Goal: Information Seeking & Learning: Learn about a topic

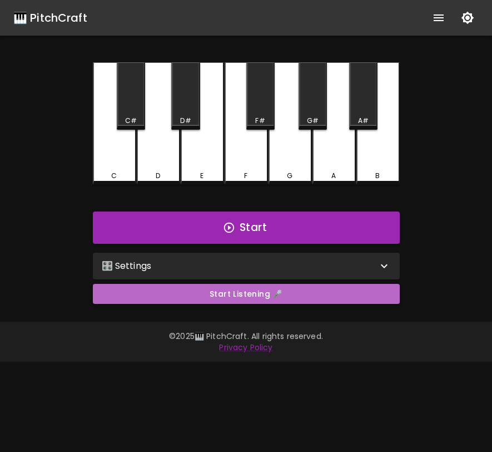
click at [289, 292] on button "Start Listening 🎤" at bounding box center [246, 294] width 307 height 21
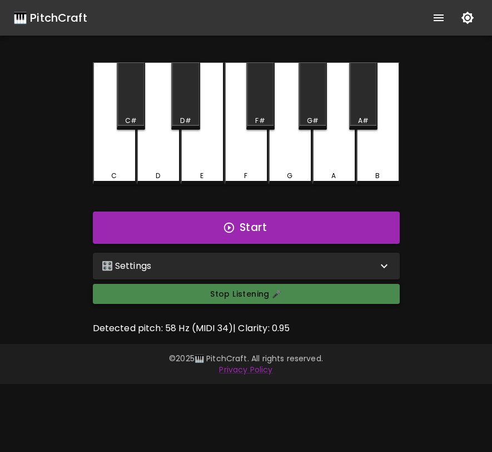
click at [289, 292] on button "Stop Listening 🎤" at bounding box center [246, 294] width 307 height 21
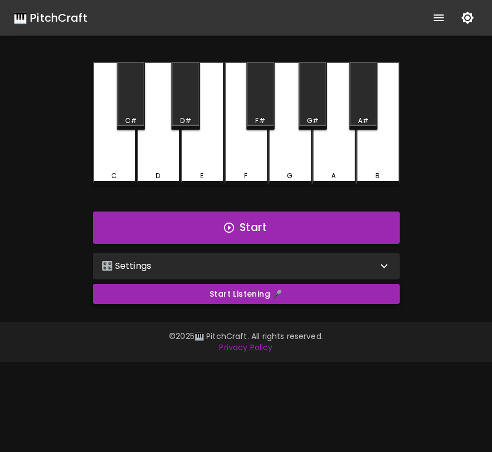
click at [289, 292] on button "Start Listening 🎤" at bounding box center [246, 294] width 307 height 21
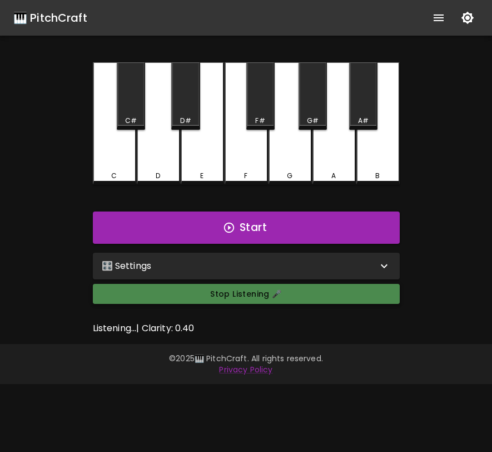
click at [289, 292] on button "Stop Listening 🎤" at bounding box center [246, 294] width 307 height 21
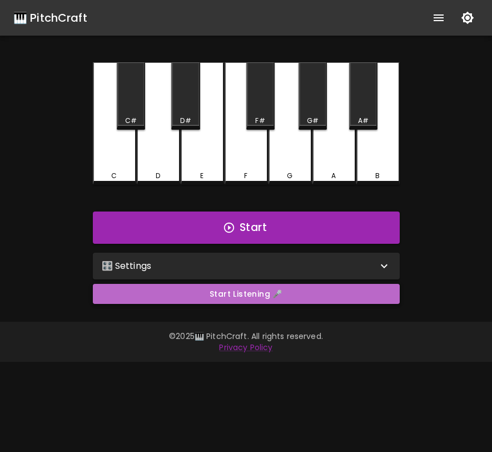
click at [289, 292] on button "Start Listening 🎤" at bounding box center [246, 294] width 307 height 21
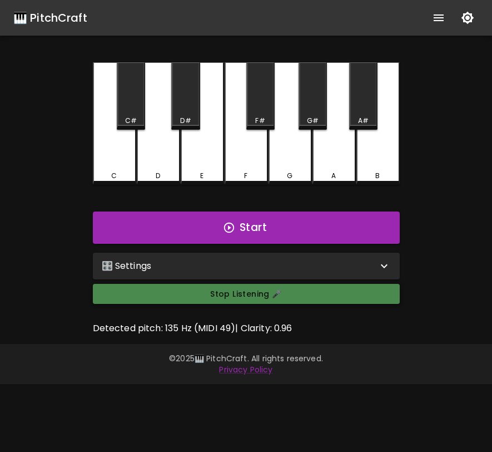
click at [289, 292] on button "Stop Listening 🎤" at bounding box center [246, 294] width 307 height 21
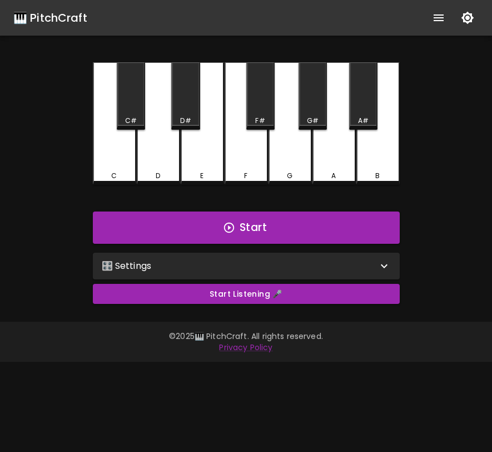
click at [293, 265] on div "🎛️ Settings" at bounding box center [240, 265] width 276 height 13
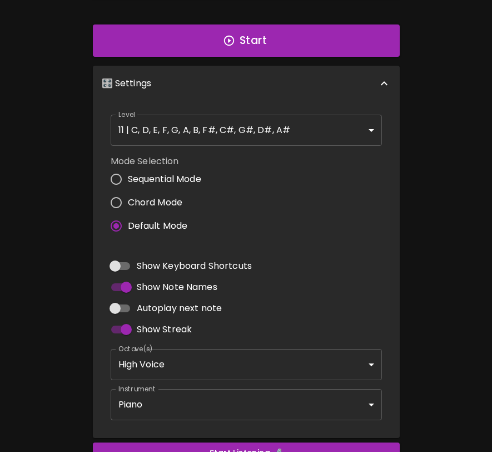
scroll to position [190, 0]
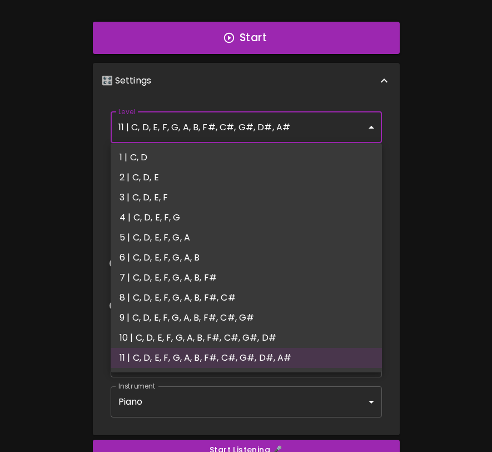
click at [272, 133] on body "🎹 PitchCraft About Badges Log In C C# D D# E F F# G G# A A# B Start 🎛️ Settings…" at bounding box center [246, 163] width 492 height 707
click at [259, 153] on li "1 | C, D" at bounding box center [246, 157] width 271 height 20
type input "1"
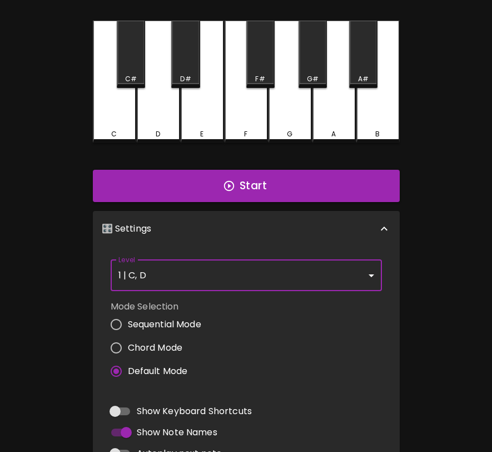
scroll to position [11, 0]
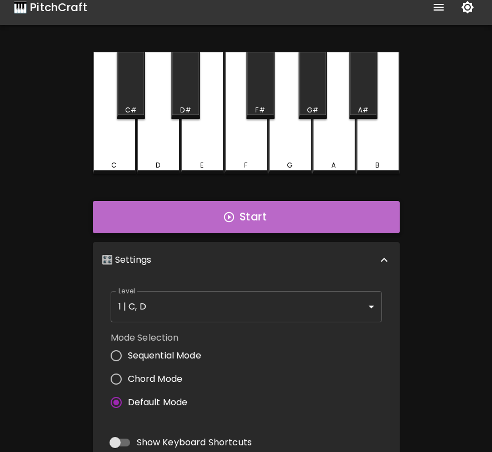
click at [263, 227] on button "Start" at bounding box center [246, 217] width 307 height 32
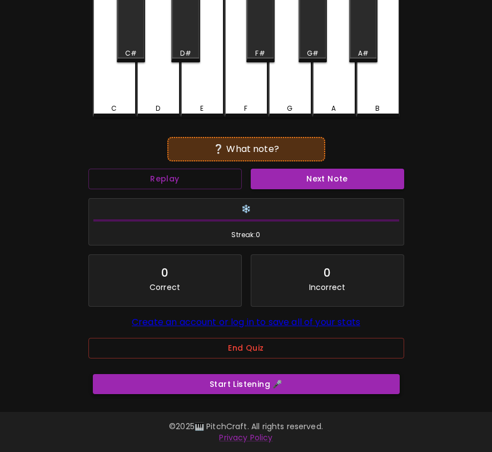
scroll to position [73, 0]
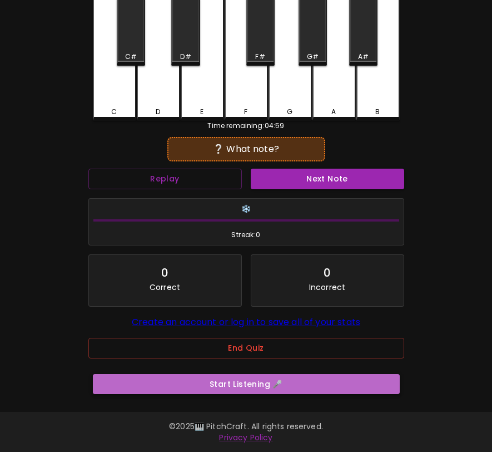
click at [238, 384] on button "Start Listening 🎤" at bounding box center [246, 384] width 307 height 21
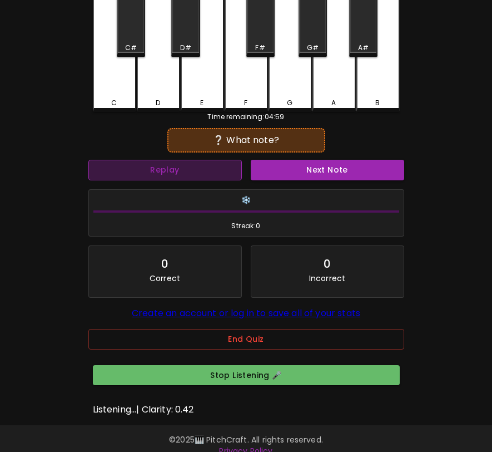
click at [209, 168] on button "Replay" at bounding box center [164, 170] width 153 height 21
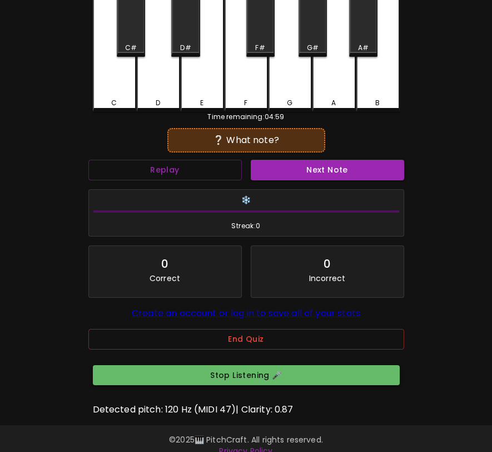
click at [248, 385] on button "Stop Listening 🎤" at bounding box center [246, 375] width 307 height 21
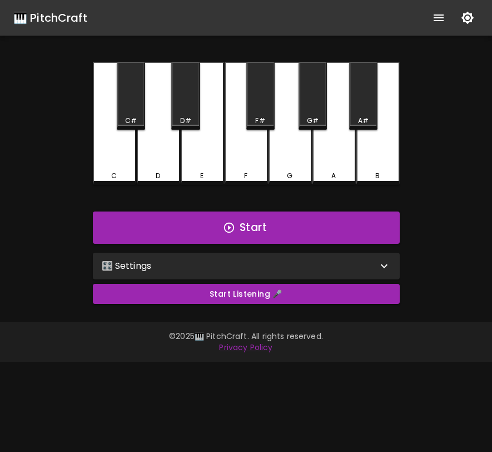
click at [254, 260] on div "🎛️ Settings" at bounding box center [240, 265] width 276 height 13
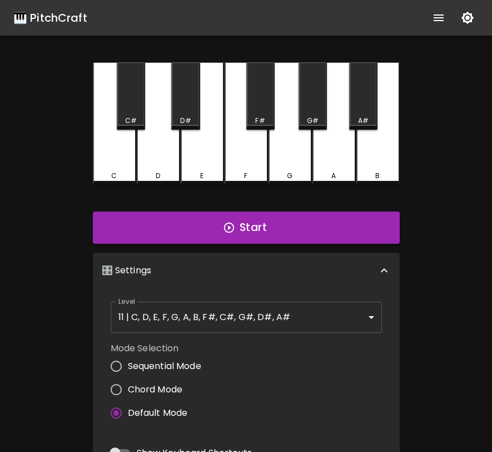
click at [232, 311] on body "🎹 PitchCraft About Badges Log In C C# D D# E F F# G G# A A# B Start 🎛️ Settings…" at bounding box center [246, 353] width 492 height 707
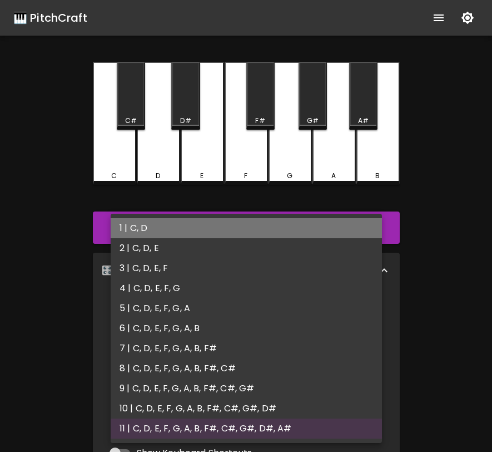
click at [225, 222] on li "1 | C, D" at bounding box center [246, 228] width 271 height 20
type input "1"
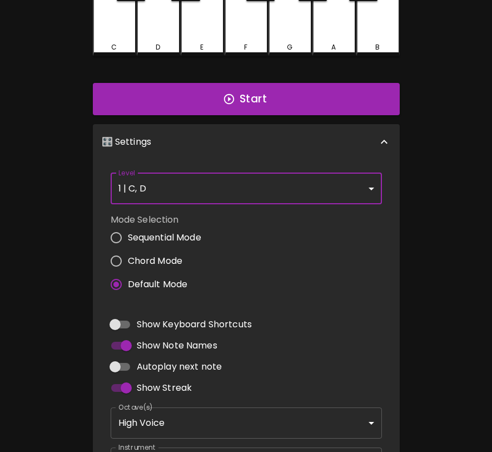
scroll to position [76, 0]
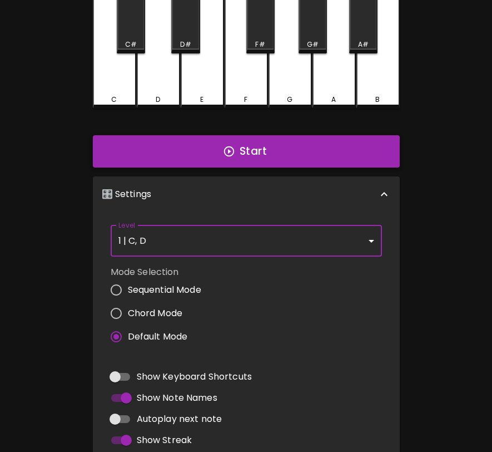
click at [241, 158] on button "Start" at bounding box center [246, 151] width 307 height 32
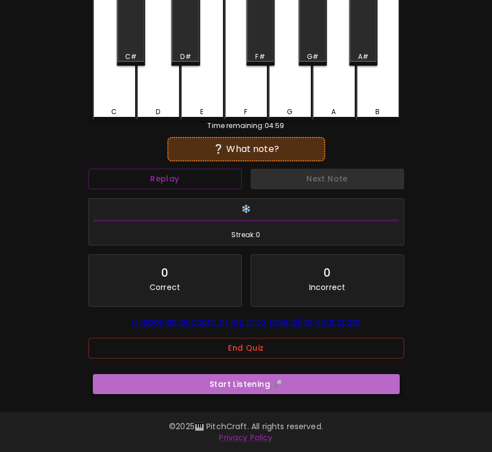
scroll to position [73, 0]
click at [228, 383] on button "Start Listening 🎤" at bounding box center [246, 384] width 307 height 21
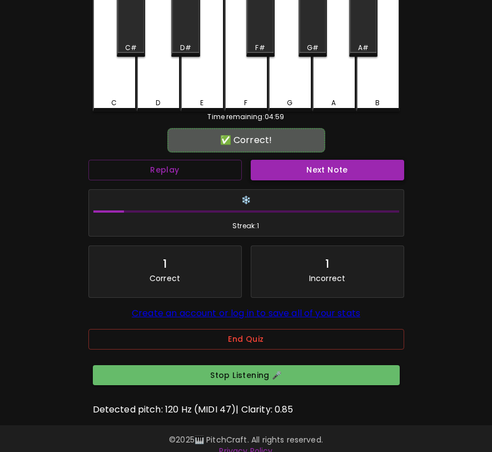
click at [303, 172] on button "Next Note" at bounding box center [327, 170] width 153 height 21
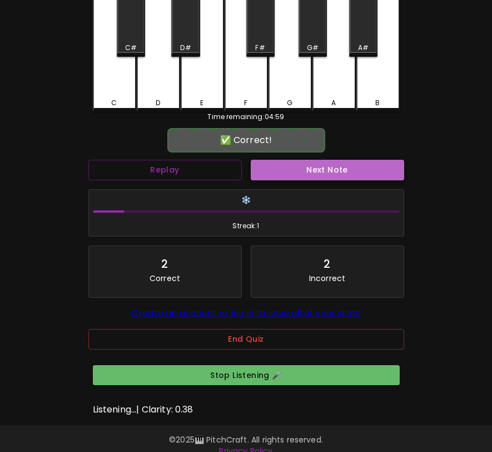
click at [303, 171] on button "Next Note" at bounding box center [327, 170] width 153 height 21
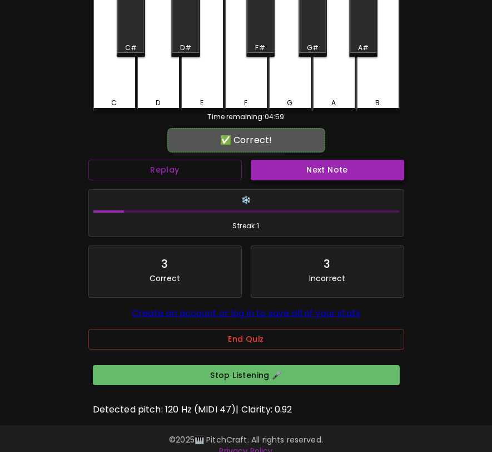
click at [303, 171] on button "Next Note" at bounding box center [327, 170] width 153 height 21
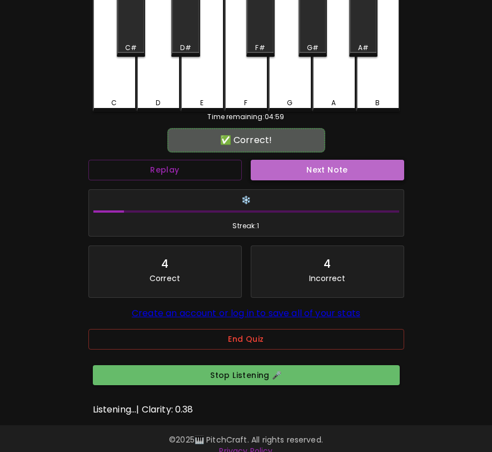
click at [303, 171] on button "Next Note" at bounding box center [327, 170] width 153 height 21
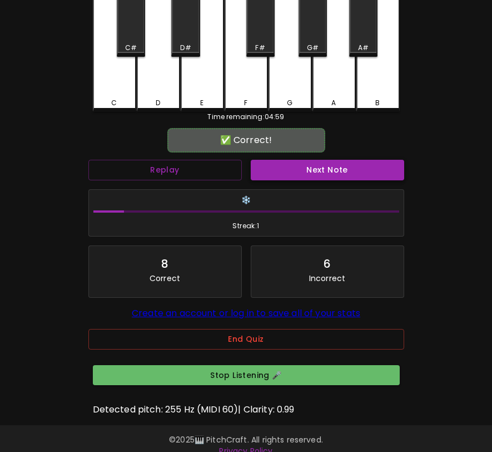
click at [303, 171] on button "Next Note" at bounding box center [327, 170] width 153 height 21
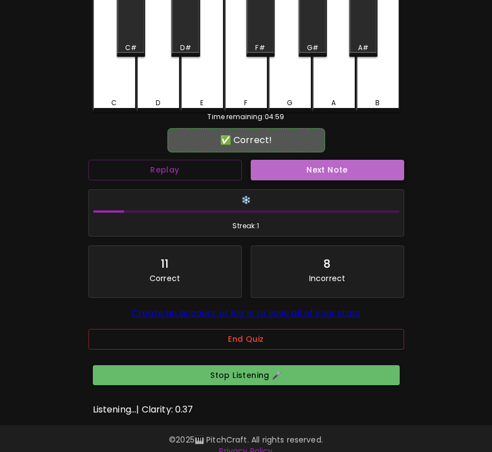
click at [303, 171] on button "Next Note" at bounding box center [327, 170] width 153 height 21
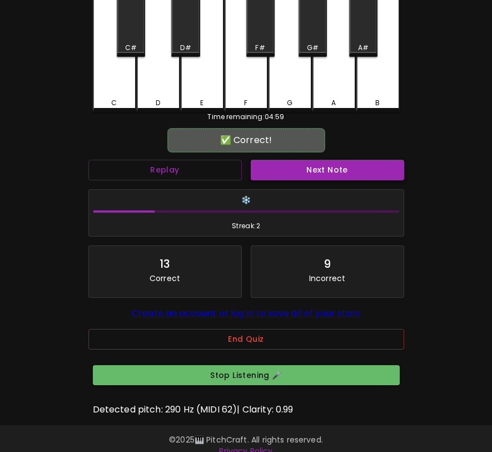
click at [303, 171] on button "Next Note" at bounding box center [327, 170] width 153 height 21
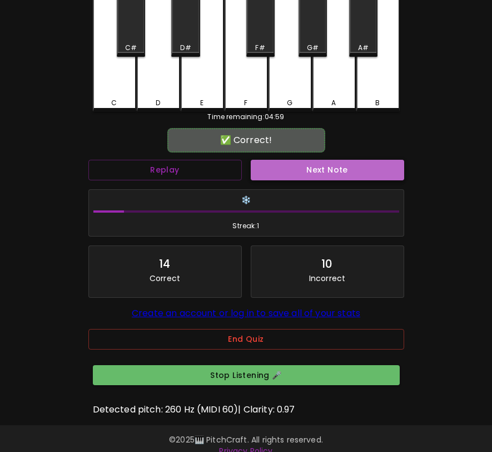
click at [303, 171] on button "Next Note" at bounding box center [327, 170] width 153 height 21
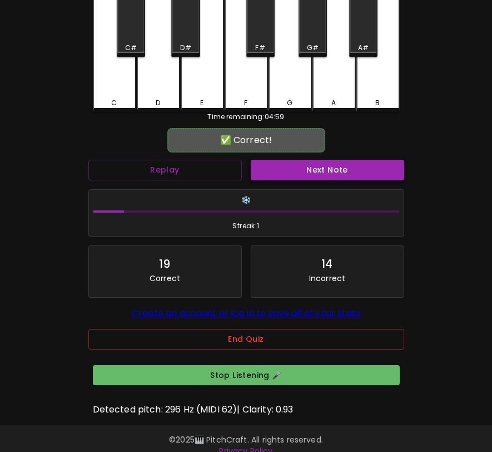
click at [303, 171] on button "Next Note" at bounding box center [327, 170] width 153 height 21
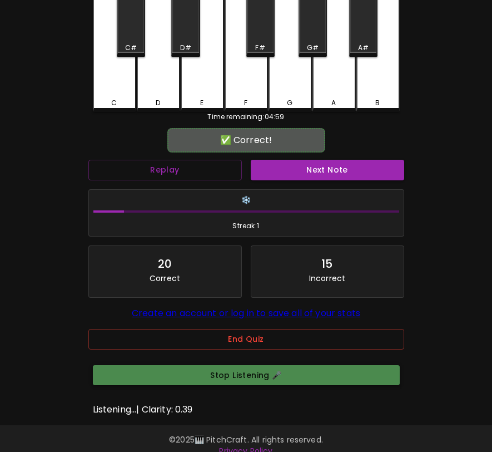
click at [262, 385] on button "Stop Listening 🎤" at bounding box center [246, 375] width 307 height 21
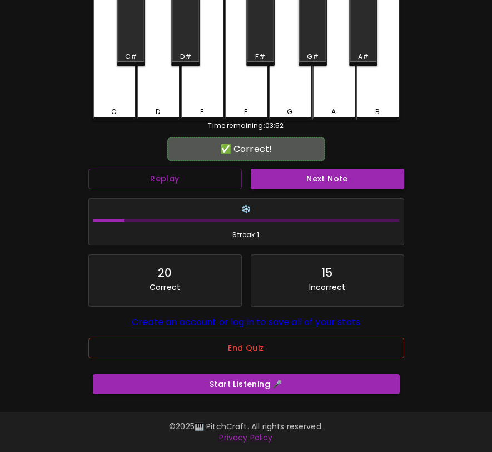
click at [296, 170] on button "Next Note" at bounding box center [327, 178] width 153 height 21
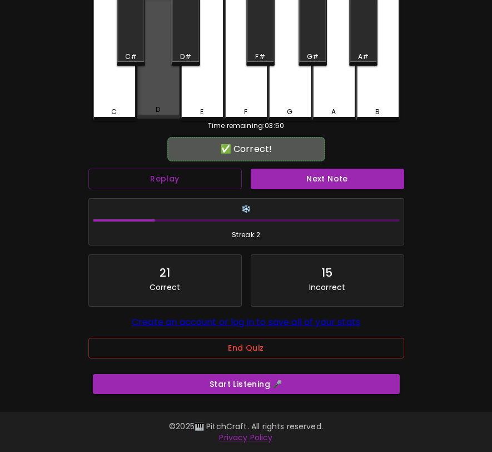
click at [156, 105] on div "D" at bounding box center [158, 110] width 4 height 10
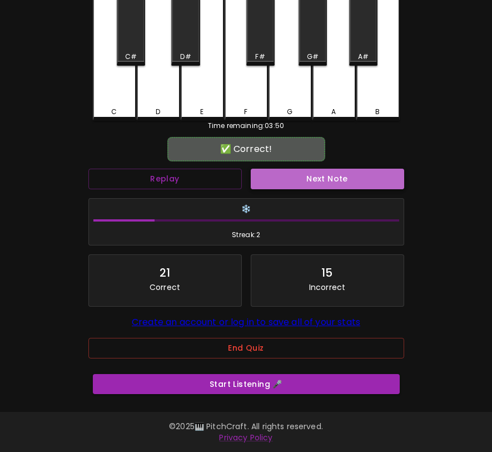
click at [258, 168] on button "Next Note" at bounding box center [327, 178] width 153 height 21
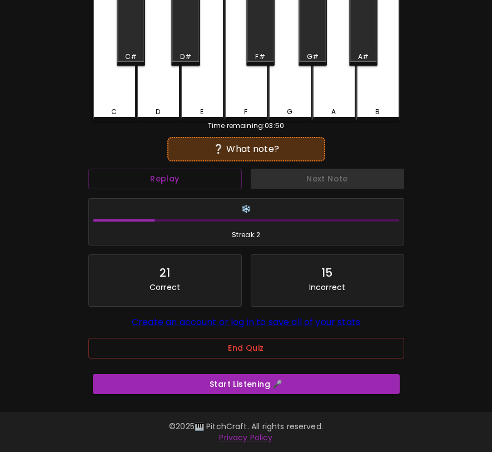
click at [125, 92] on div "C" at bounding box center [114, 59] width 43 height 122
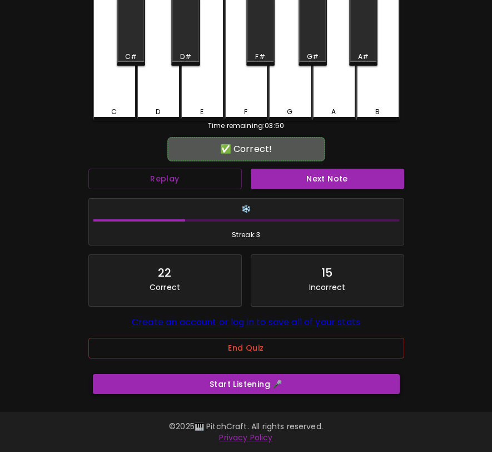
click at [282, 388] on button "Start Listening 🎤" at bounding box center [246, 384] width 307 height 21
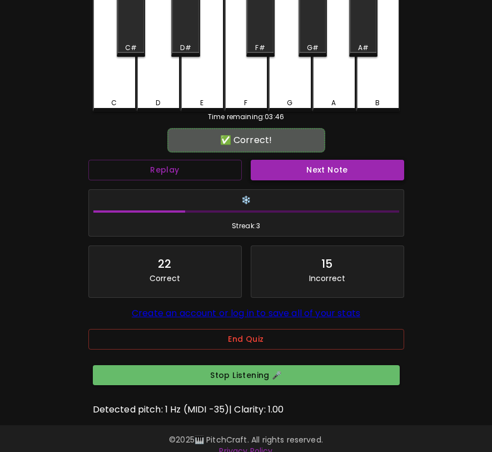
click at [300, 168] on button "Next Note" at bounding box center [327, 170] width 153 height 21
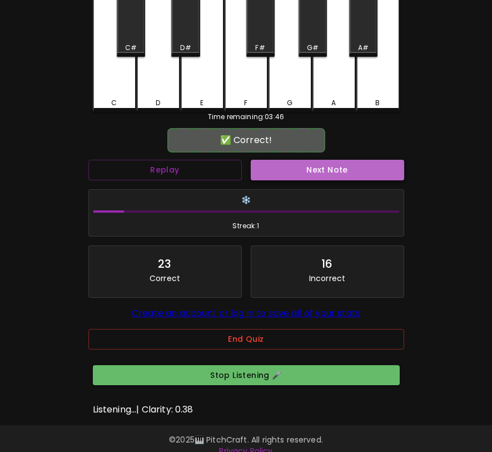
click at [281, 177] on button "Next Note" at bounding box center [327, 170] width 153 height 21
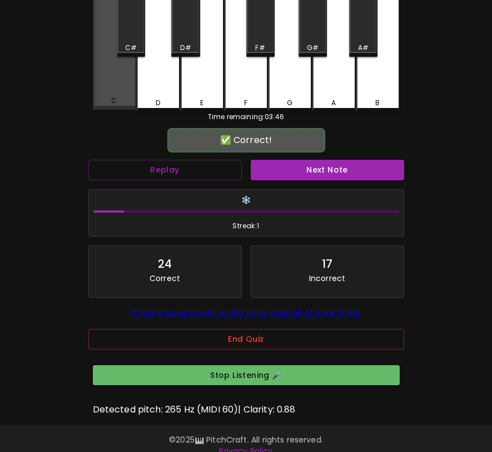
click at [127, 95] on div "C" at bounding box center [114, 49] width 43 height 120
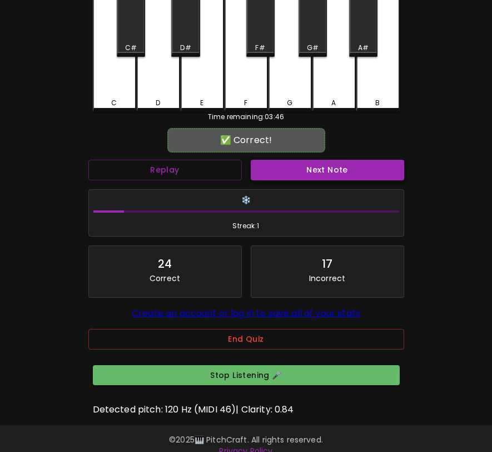
click at [257, 170] on button "Next Note" at bounding box center [327, 170] width 153 height 21
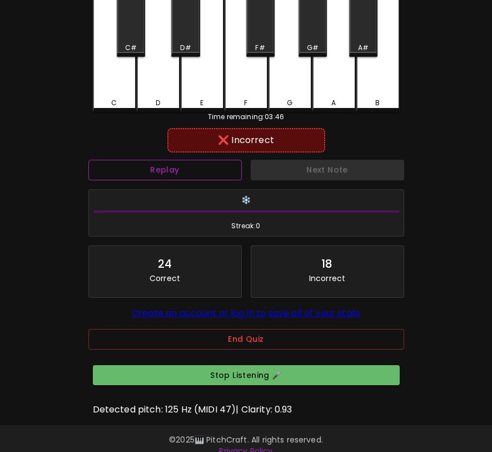
click at [217, 170] on button "Replay" at bounding box center [164, 170] width 153 height 21
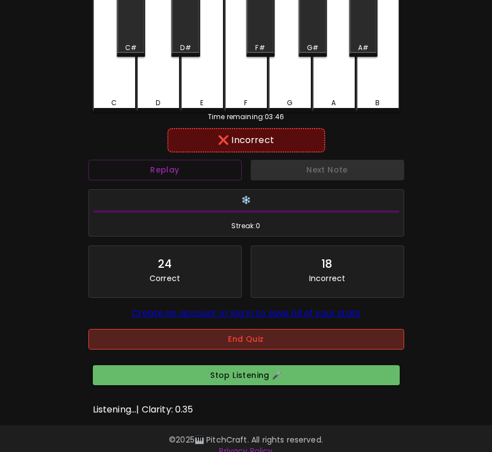
click at [238, 338] on button "End Quiz" at bounding box center [246, 339] width 316 height 21
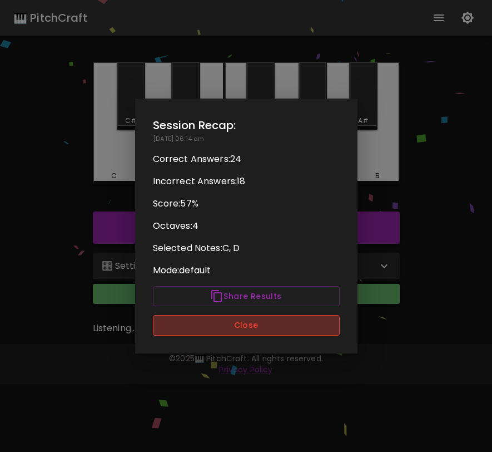
click at [239, 320] on button "Close" at bounding box center [246, 325] width 187 height 21
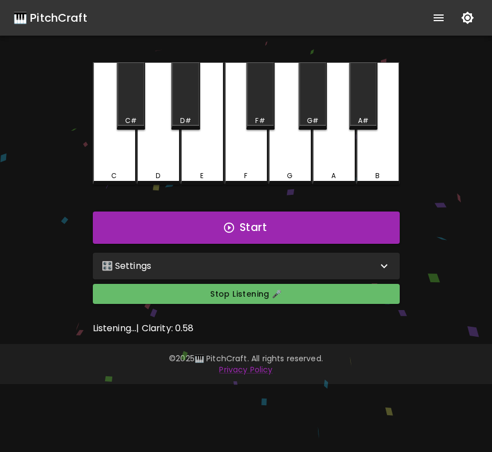
click at [237, 281] on div "Stop Listening 🎤" at bounding box center [246, 298] width 316 height 38
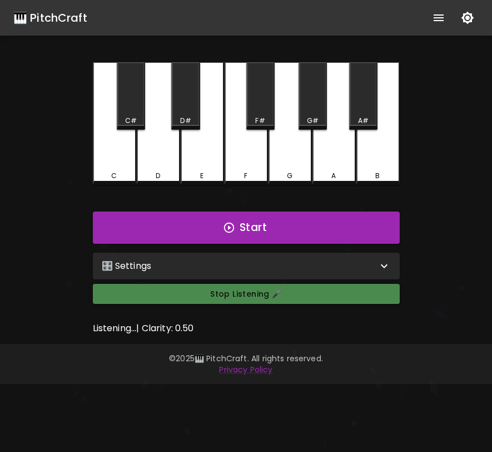
click at [227, 297] on button "Stop Listening 🎤" at bounding box center [246, 294] width 307 height 21
